Goal: Check status: Check status

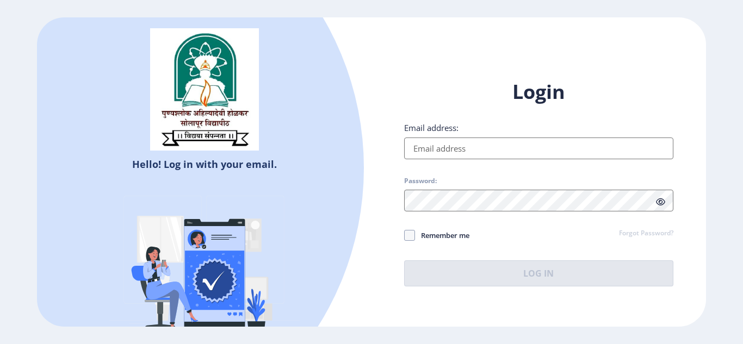
type input "[EMAIL_ADDRESS][DOMAIN_NAME]"
click at [420, 236] on span "Remember me" at bounding box center [442, 235] width 54 height 13
click at [405, 235] on input "Remember me" at bounding box center [404, 235] width 1 height 1
checkbox input "true"
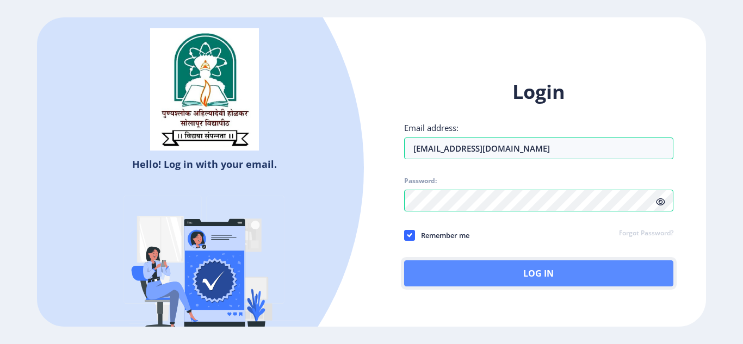
click at [480, 266] on button "Log In" at bounding box center [538, 273] width 269 height 26
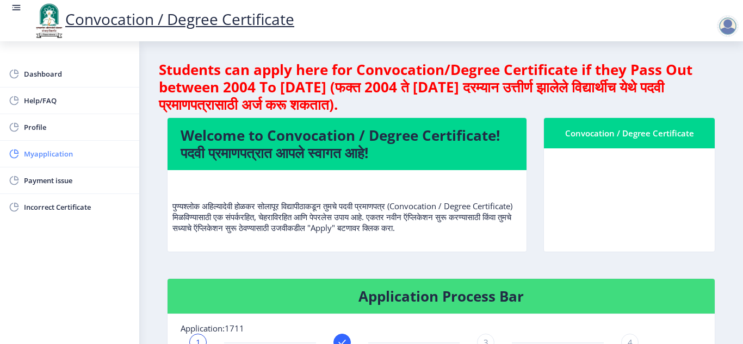
click at [61, 159] on span "Myapplication" at bounding box center [77, 153] width 107 height 13
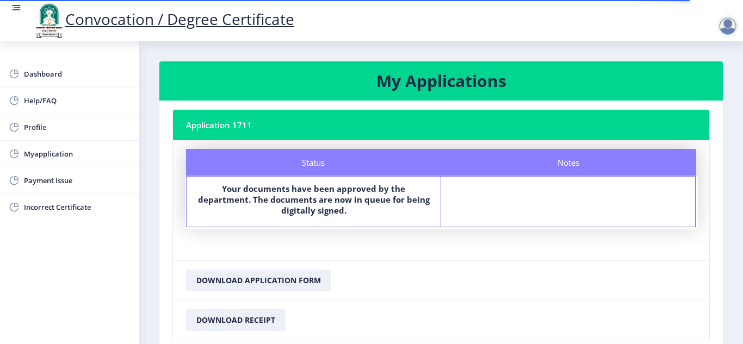
scroll to position [78, 0]
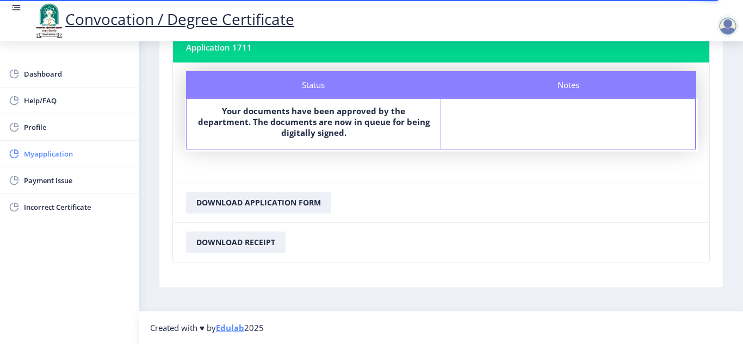
click at [50, 155] on span "Myapplication" at bounding box center [77, 153] width 107 height 13
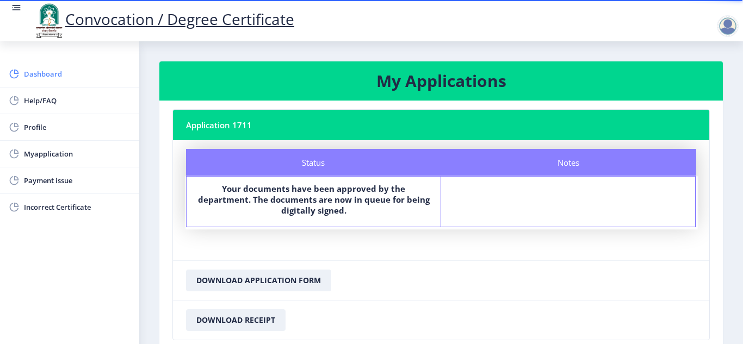
click at [38, 70] on span "Dashboard" at bounding box center [77, 73] width 107 height 13
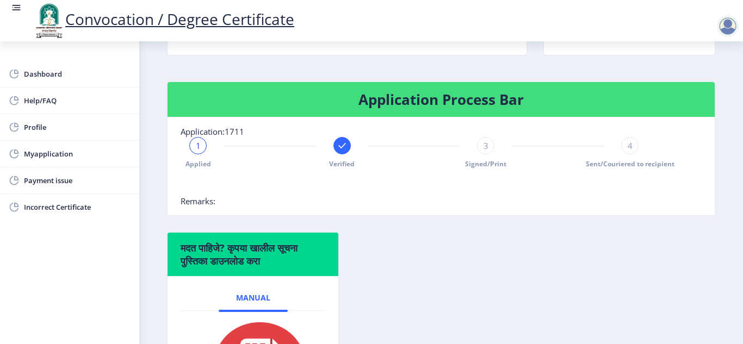
scroll to position [196, 0]
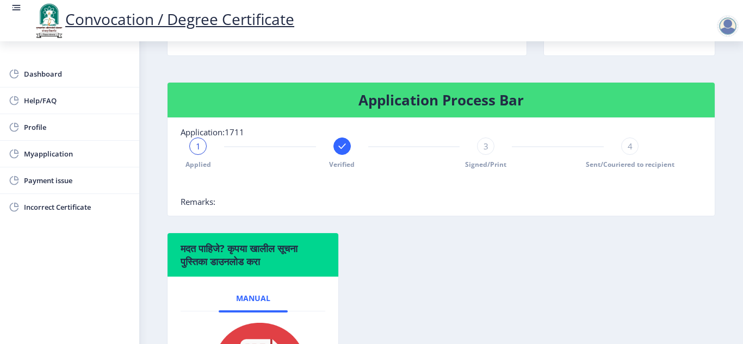
click at [483, 147] on span "3" at bounding box center [485, 146] width 5 height 11
click at [621, 147] on div "4" at bounding box center [629, 146] width 17 height 17
click at [489, 179] on div at bounding box center [414, 186] width 467 height 22
click at [627, 147] on span "4" at bounding box center [629, 146] width 5 height 11
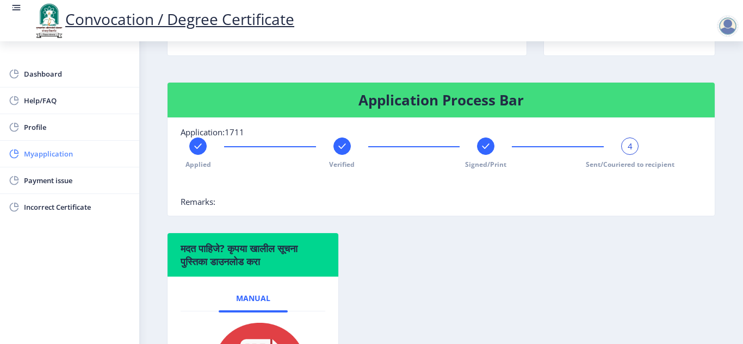
click at [48, 156] on span "Myapplication" at bounding box center [77, 153] width 107 height 13
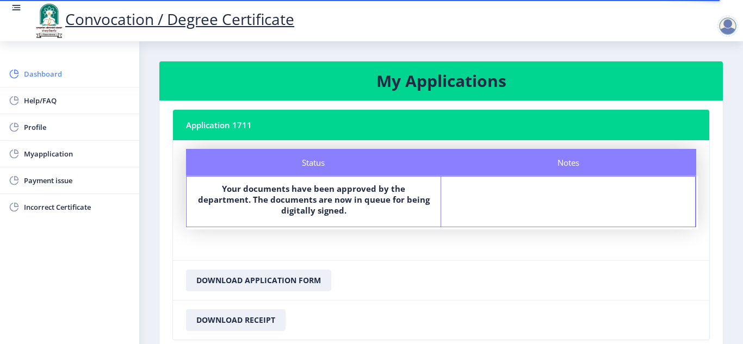
click at [46, 76] on span "Dashboard" at bounding box center [77, 73] width 107 height 13
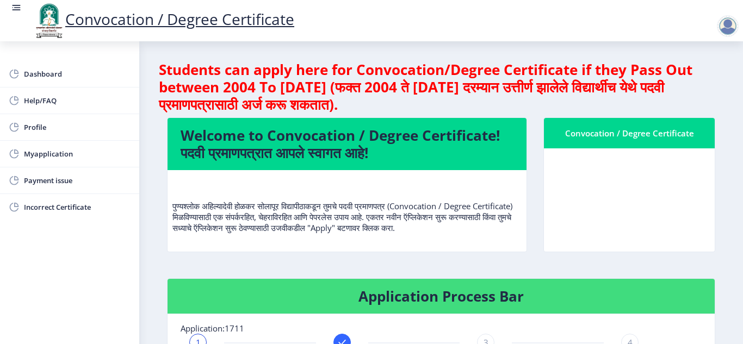
click at [729, 26] on div at bounding box center [728, 26] width 22 height 22
click at [689, 86] on span "Log out" at bounding box center [699, 84] width 70 height 13
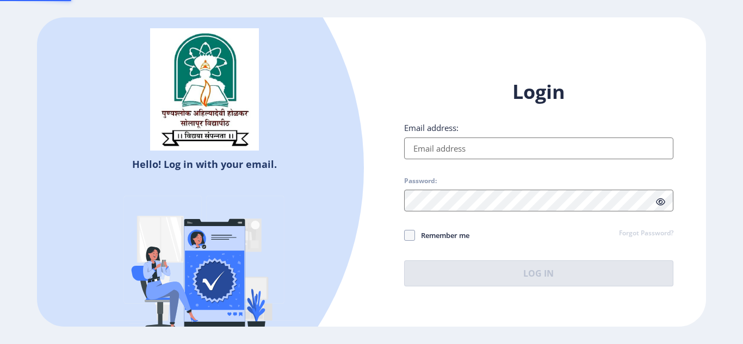
type input "[EMAIL_ADDRESS][DOMAIN_NAME]"
